Goal: Task Accomplishment & Management: Use online tool/utility

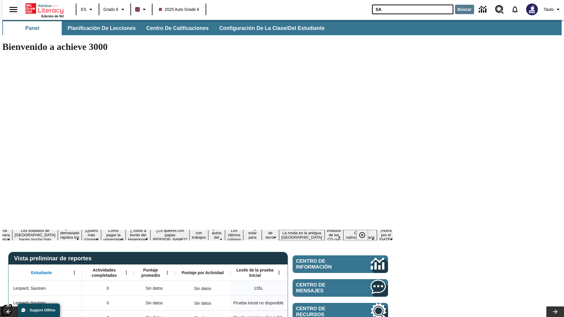
type input "SA"
click at [461, 9] on button "Buscar" at bounding box center [464, 9] width 19 height 9
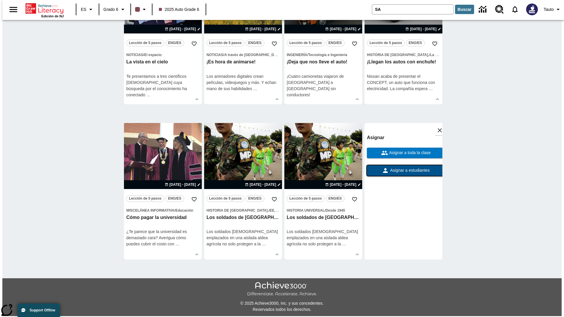
click at [404, 171] on span "Asignar a estudiantes" at bounding box center [409, 171] width 41 height 6
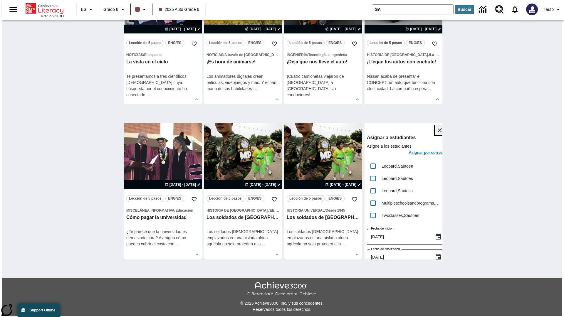
click at [438, 131] on icon "Cerrar" at bounding box center [440, 130] width 4 height 4
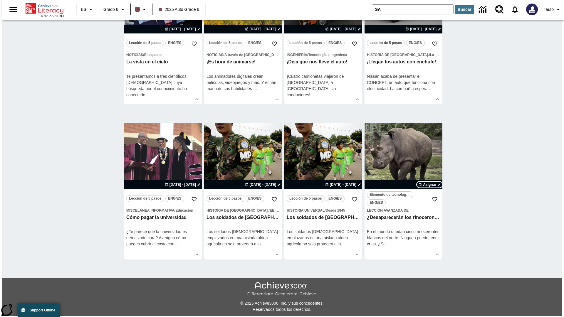
click at [430, 185] on span "Asignar" at bounding box center [429, 184] width 13 height 5
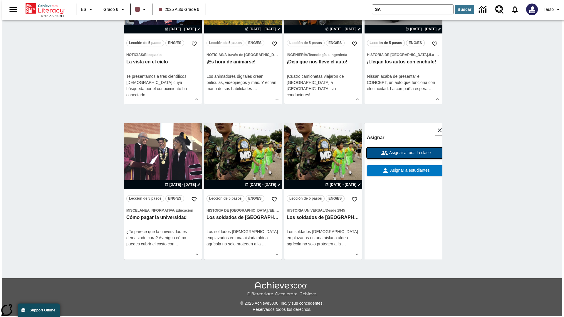
click at [404, 153] on span "Asignar a toda la clase" at bounding box center [409, 153] width 43 height 6
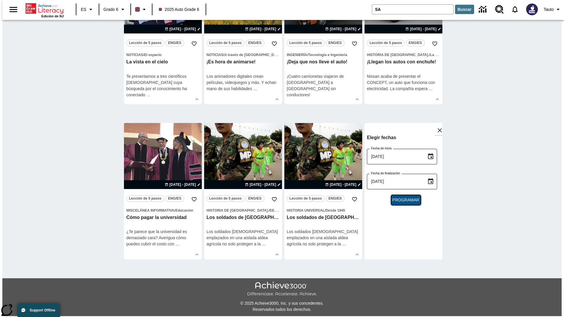
click at [404, 201] on span "Programar" at bounding box center [406, 200] width 27 height 6
